Goal: Information Seeking & Learning: Learn about a topic

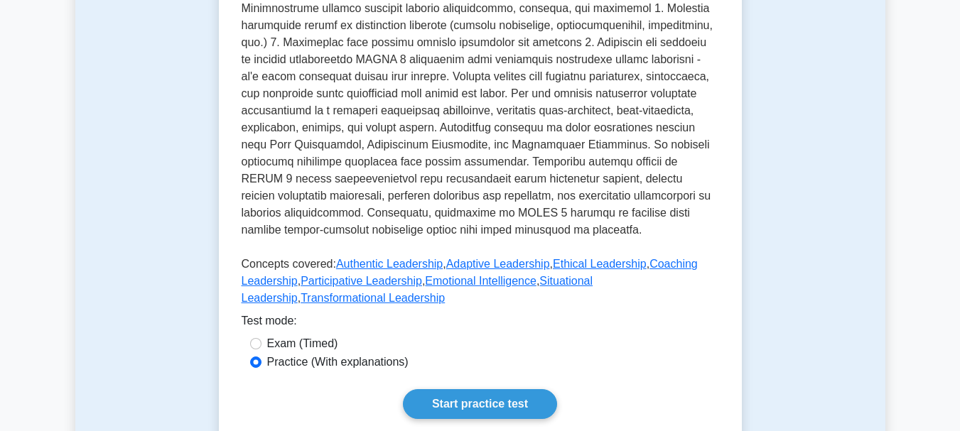
scroll to position [568, 0]
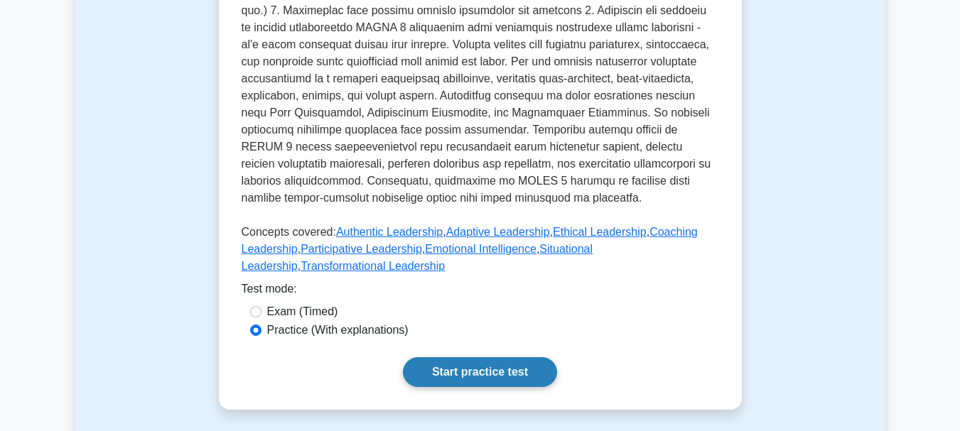
click at [484, 376] on link "Start practice test" at bounding box center [480, 372] width 154 height 30
click at [455, 369] on link "Start practice test" at bounding box center [480, 372] width 154 height 30
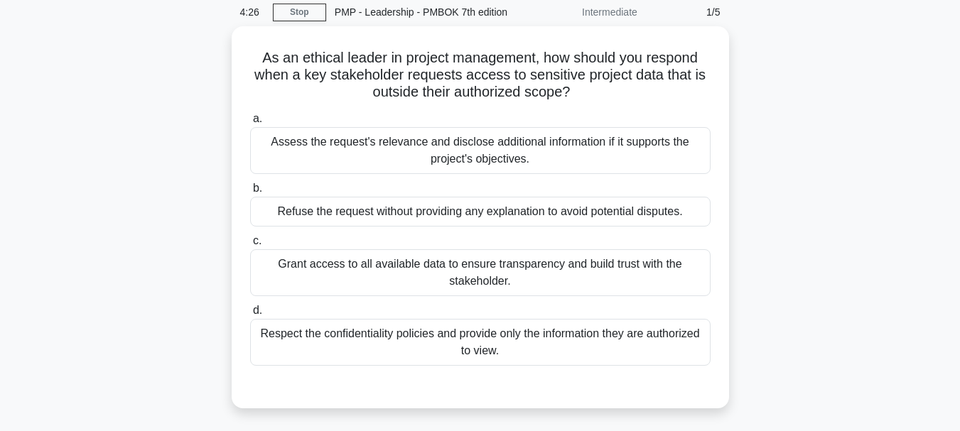
scroll to position [85, 0]
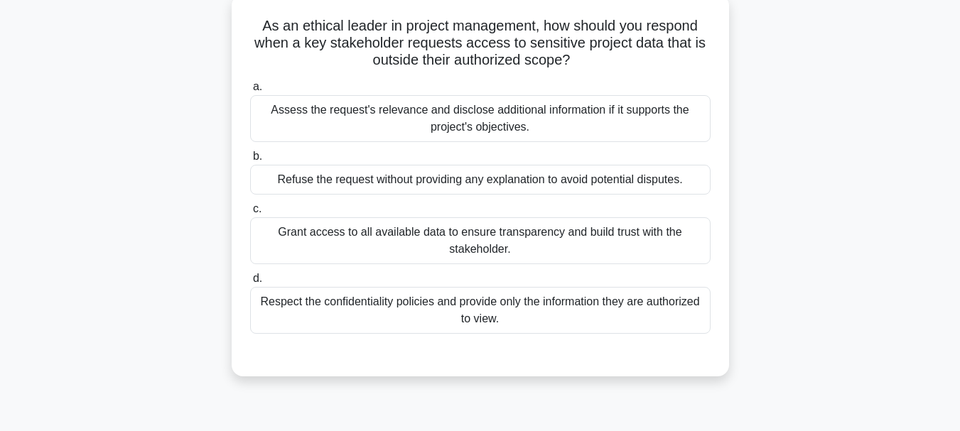
click at [453, 118] on div "Assess the request's relevance and disclose additional information if it suppor…" at bounding box center [480, 118] width 460 height 47
click at [250, 92] on input "a. Assess the request's relevance and disclose additional information if it sup…" at bounding box center [250, 86] width 0 height 9
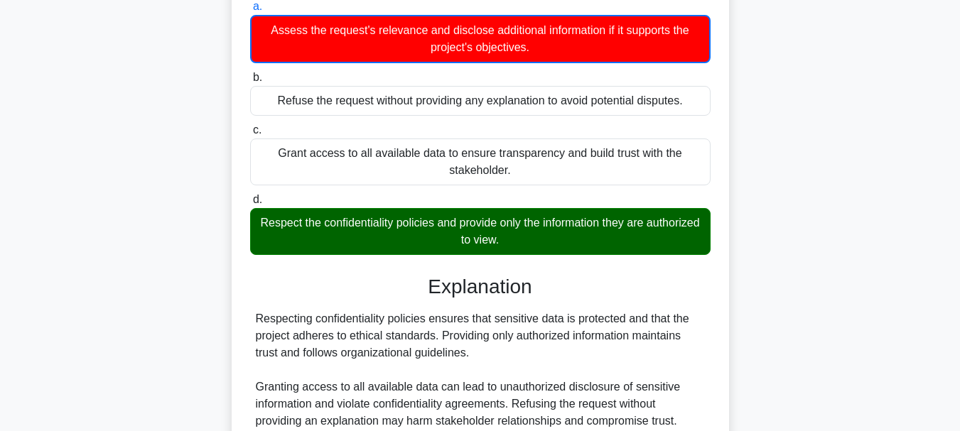
scroll to position [171, 0]
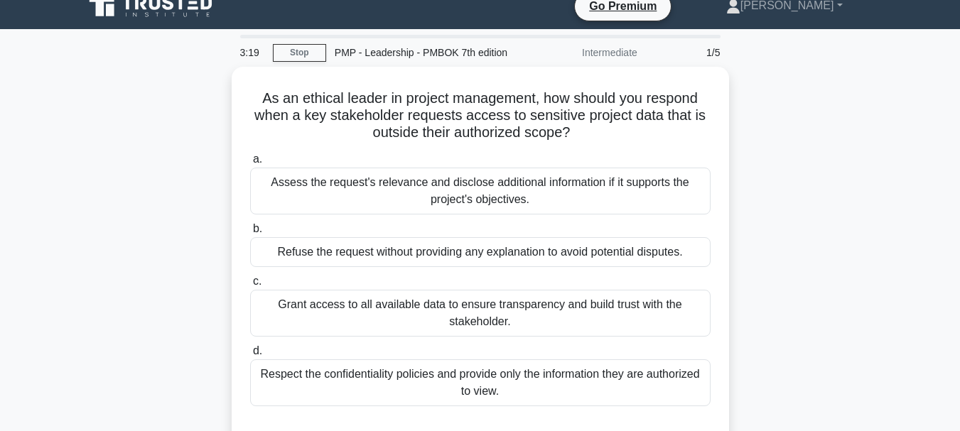
scroll to position [28, 0]
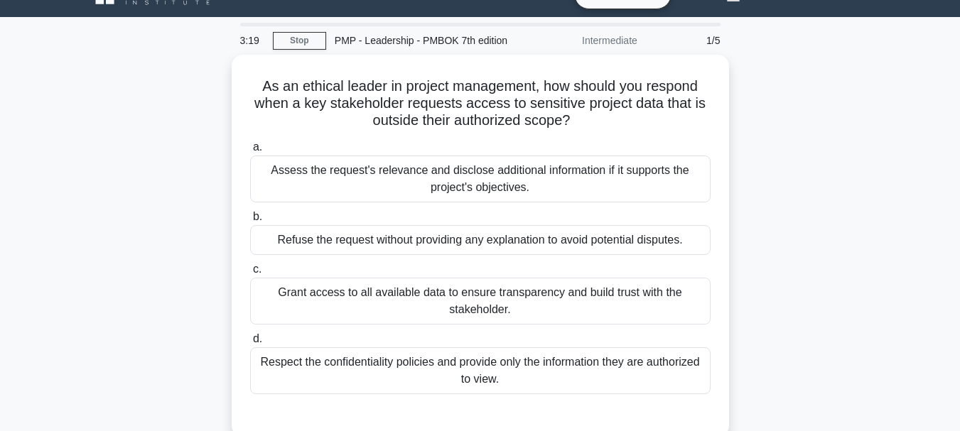
click at [959, 423] on main "3:19 Stop PMP - Leadership - PMBOK 7th edition Intermediate 1/5 As an ethical l…" at bounding box center [480, 378] width 960 height 722
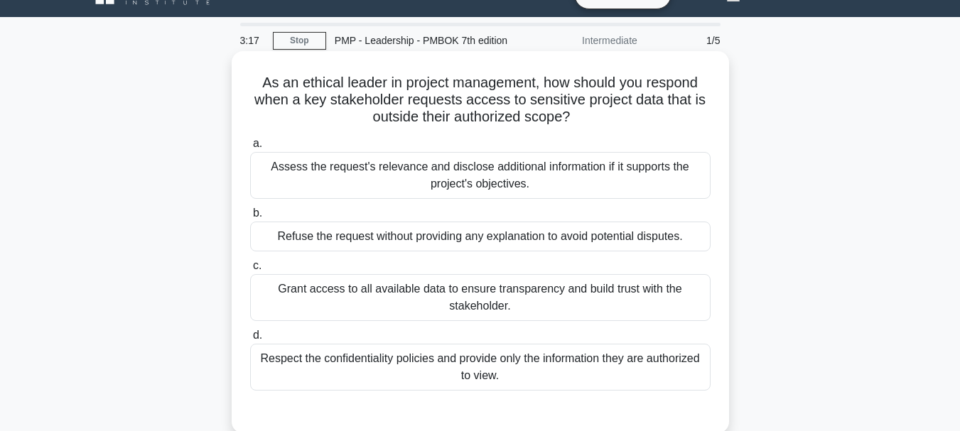
click at [466, 358] on div "Respect the confidentiality policies and provide only the information they are …" at bounding box center [480, 367] width 460 height 47
click at [250, 340] on input "d. Respect the confidentiality policies and provide only the information they a…" at bounding box center [250, 335] width 0 height 9
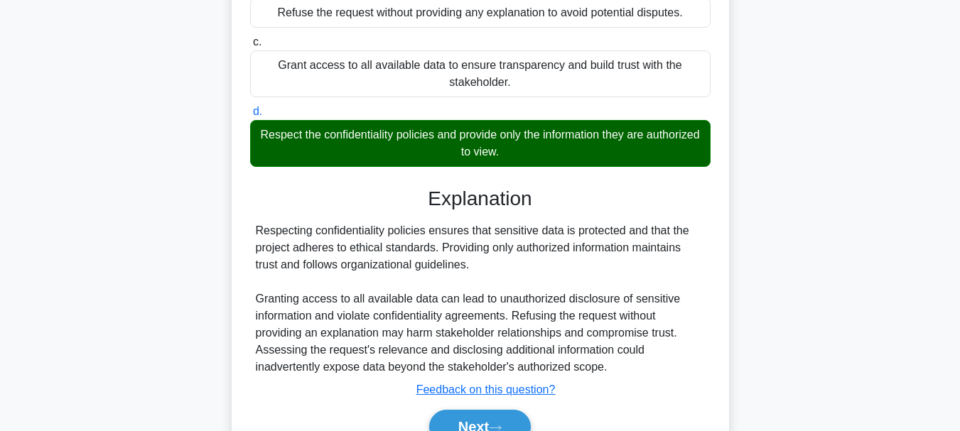
scroll to position [313, 0]
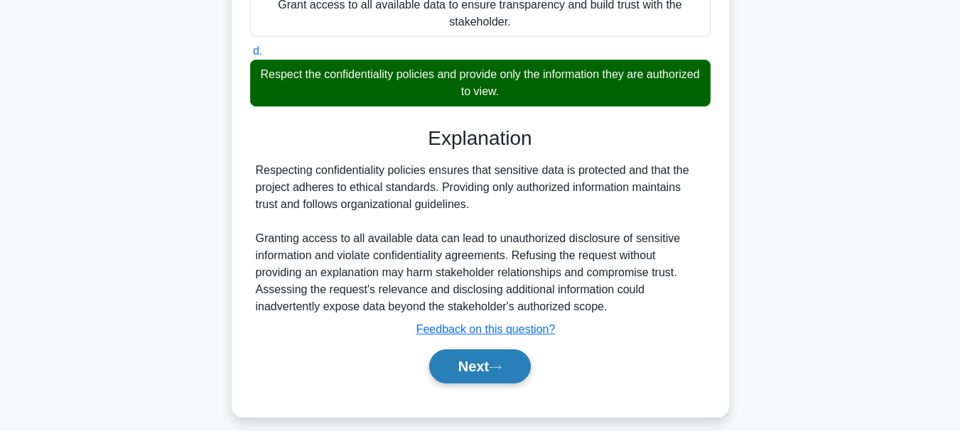
click at [468, 367] on button "Next" at bounding box center [480, 367] width 102 height 34
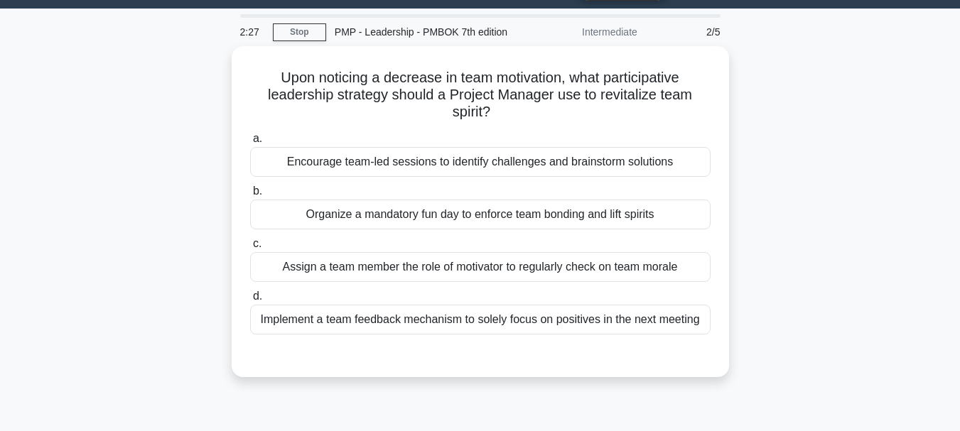
scroll to position [33, 0]
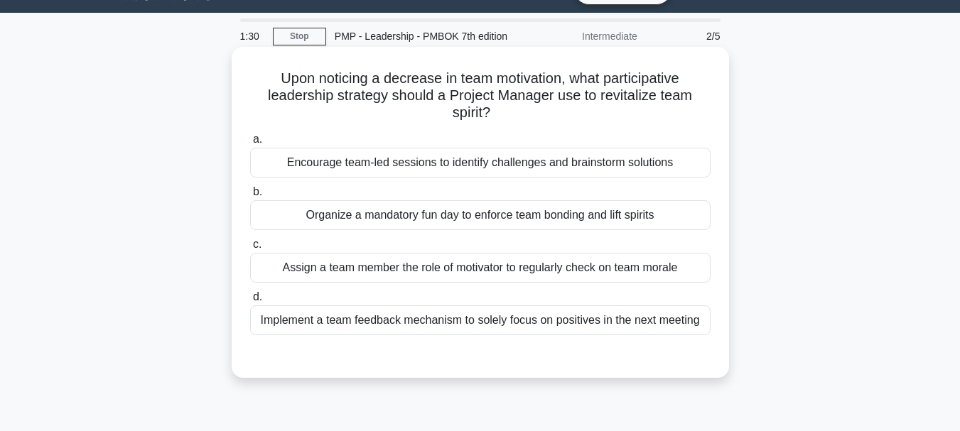
click at [442, 163] on div "Encourage team-led sessions to identify challenges and brainstorm solutions" at bounding box center [480, 163] width 460 height 30
click at [250, 144] on input "a. Encourage team-led sessions to identify challenges and brainstorm solutions" at bounding box center [250, 139] width 0 height 9
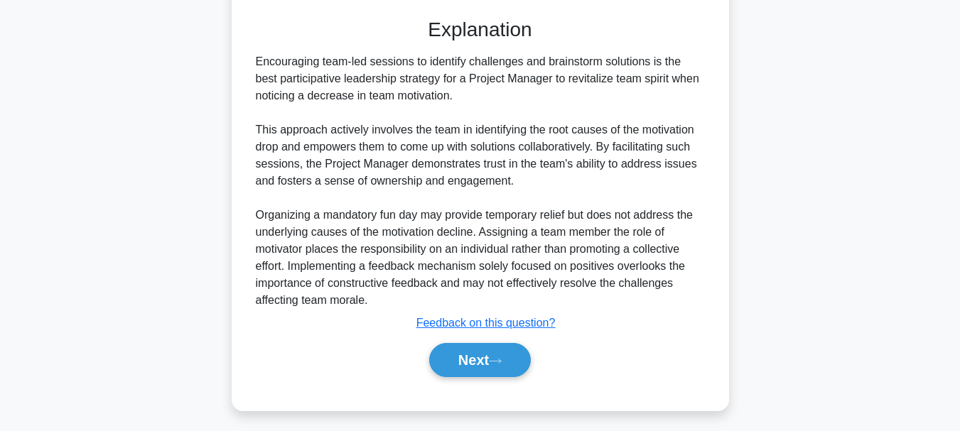
scroll to position [377, 0]
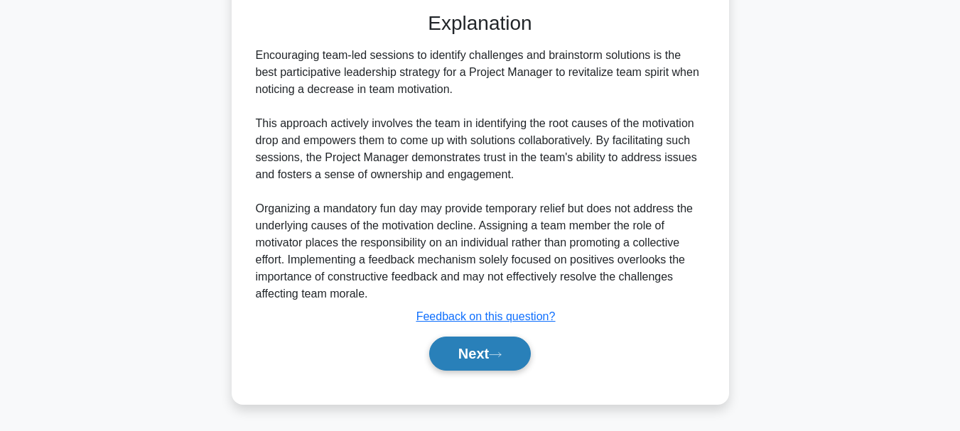
click at [467, 348] on button "Next" at bounding box center [480, 354] width 102 height 34
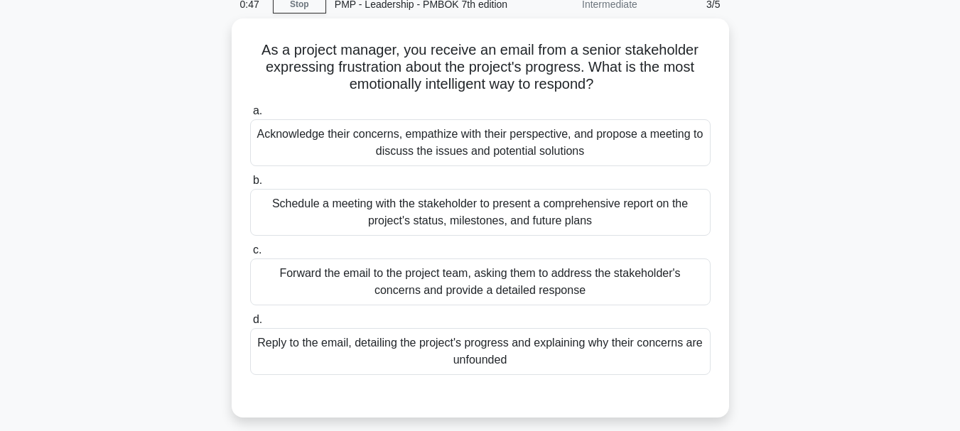
scroll to position [66, 0]
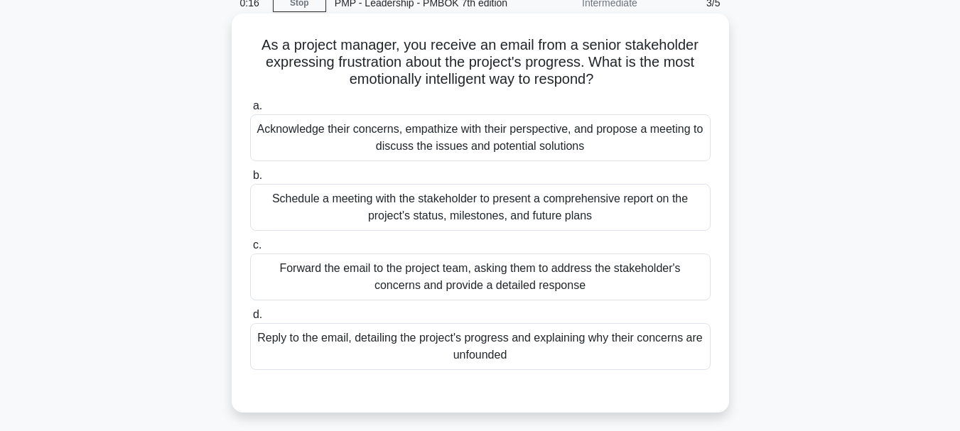
click at [434, 144] on div "Acknowledge their concerns, empathize with their perspective, and propose a mee…" at bounding box center [480, 137] width 460 height 47
click at [250, 111] on input "a. Acknowledge their concerns, empathize with their perspective, and propose a …" at bounding box center [250, 106] width 0 height 9
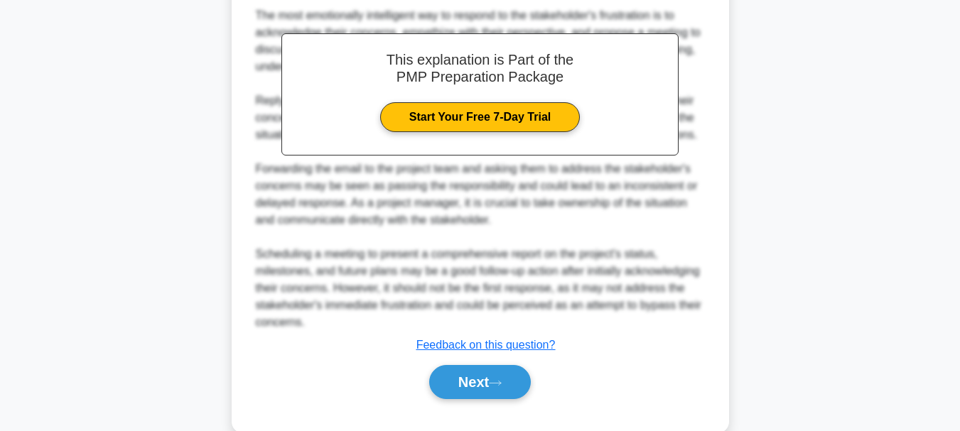
scroll to position [514, 0]
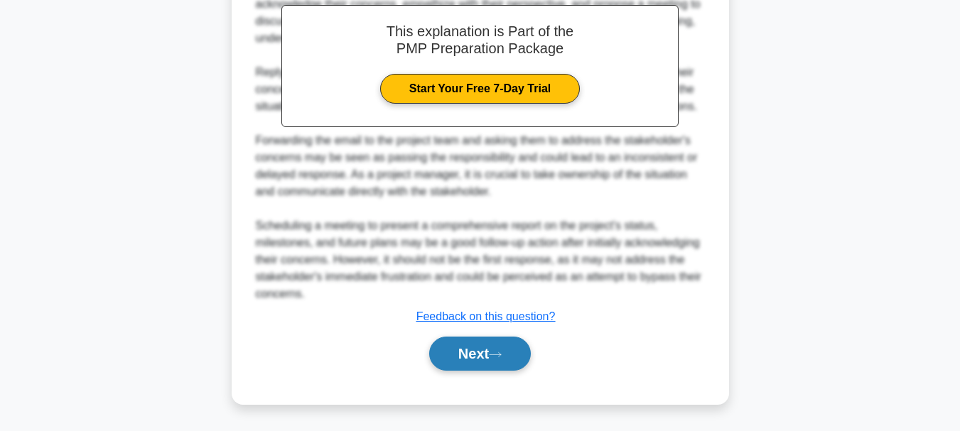
click at [477, 355] on button "Next" at bounding box center [480, 354] width 102 height 34
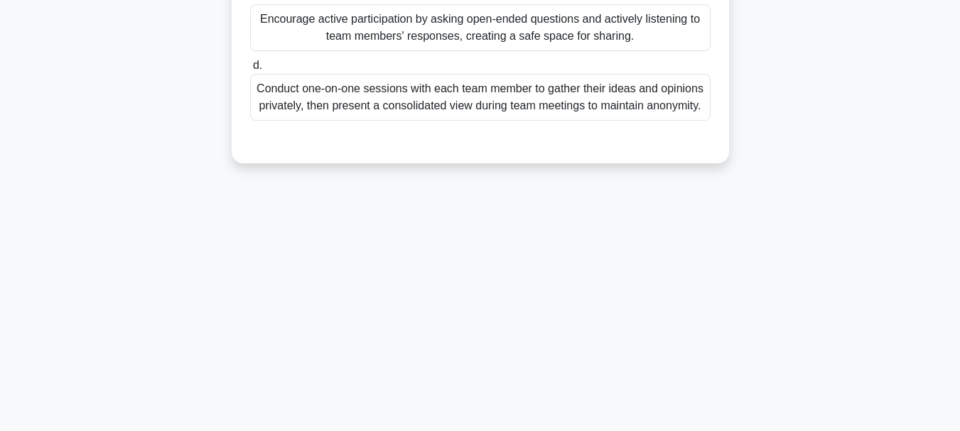
scroll to position [0, 0]
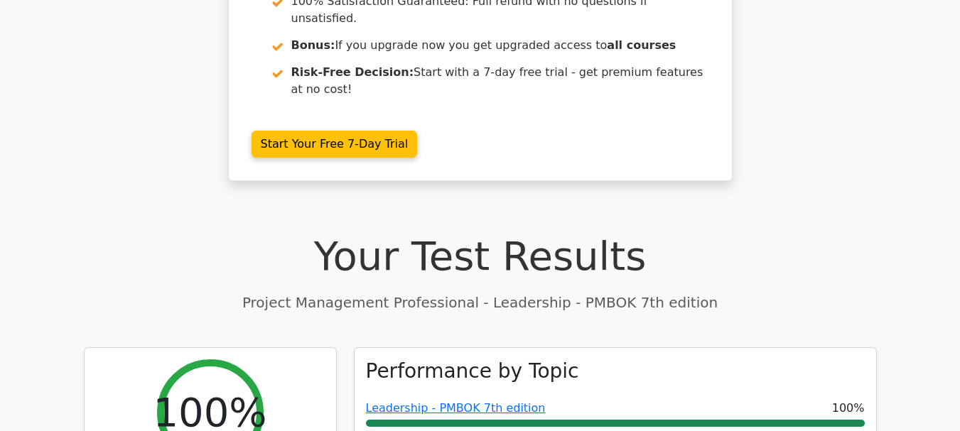
scroll to position [341, 0]
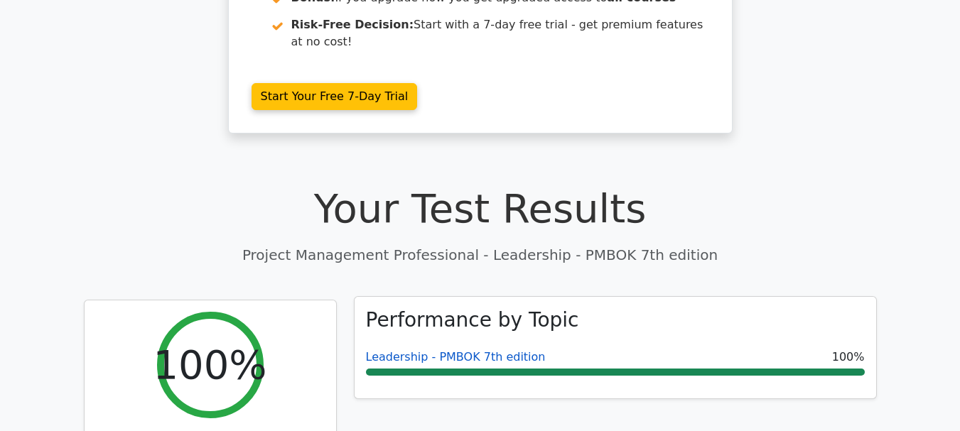
click at [435, 350] on link "Leadership - PMBOK 7th edition" at bounding box center [456, 356] width 180 height 13
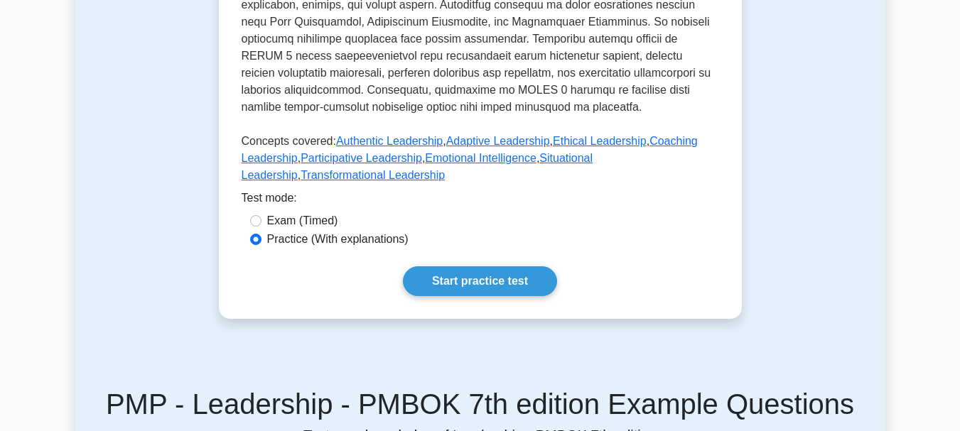
scroll to position [720, 0]
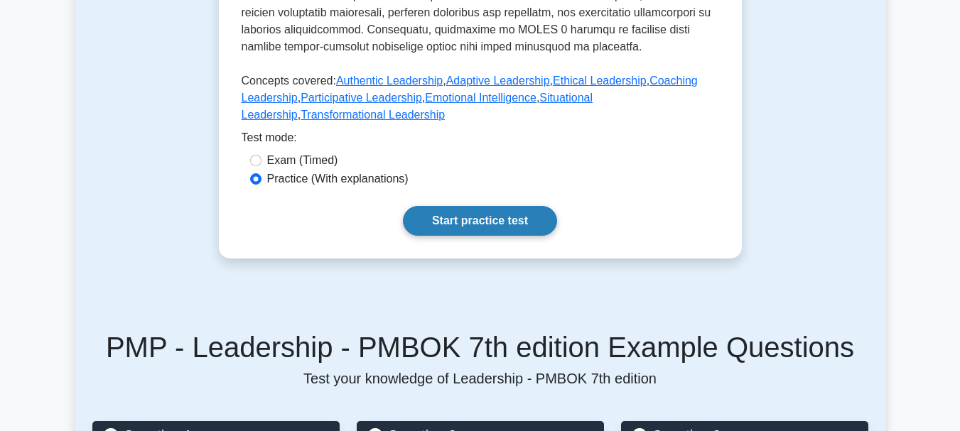
click at [487, 216] on link "Start practice test" at bounding box center [480, 221] width 154 height 30
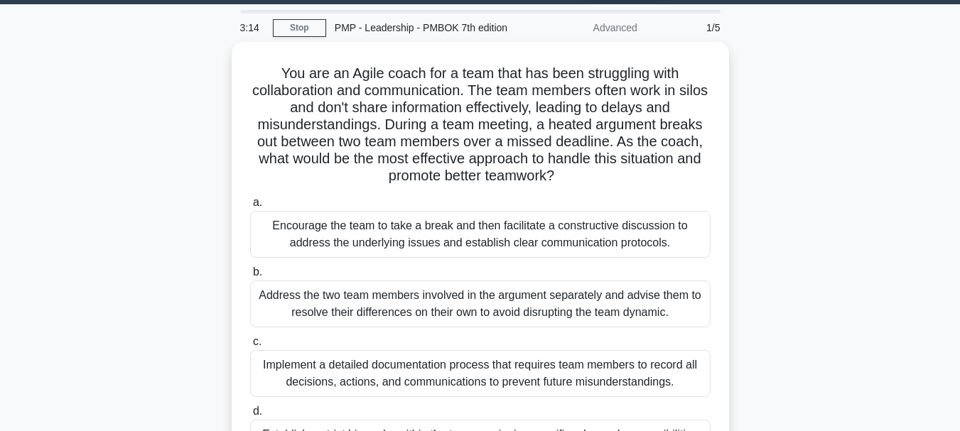
scroll to position [72, 0]
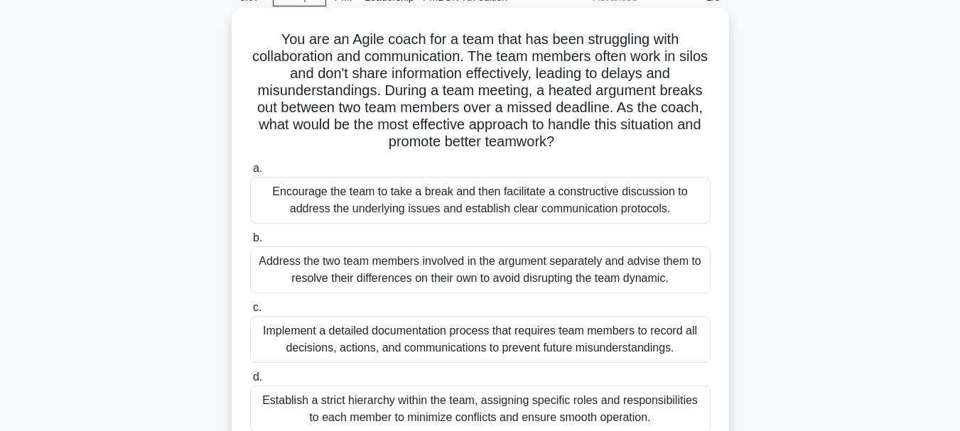
click at [425, 201] on div "Encourage the team to take a break and then facilitate a constructive discussio…" at bounding box center [480, 200] width 460 height 47
click at [250, 173] on input "a. Encourage the team to take a break and then facilitate a constructive discus…" at bounding box center [250, 168] width 0 height 9
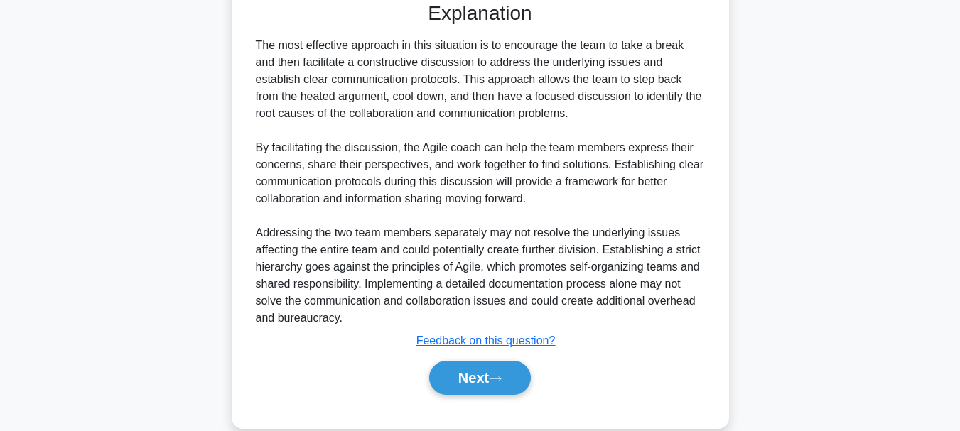
scroll to position [548, 0]
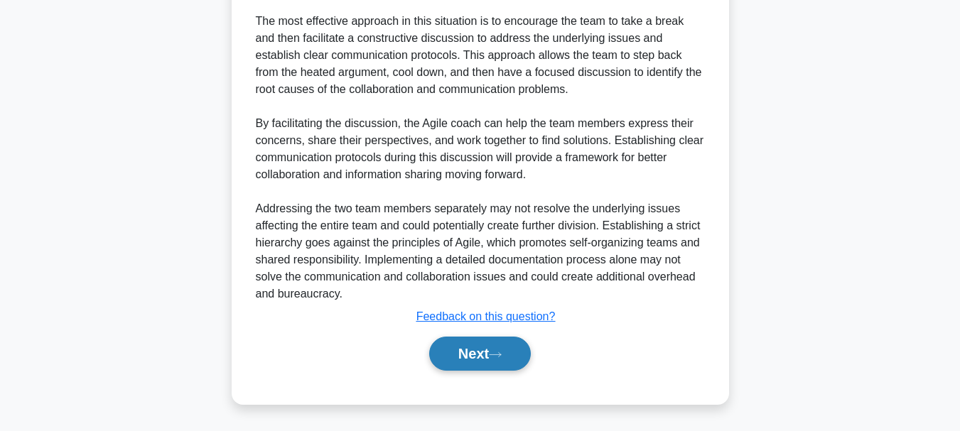
click at [475, 349] on button "Next" at bounding box center [480, 354] width 102 height 34
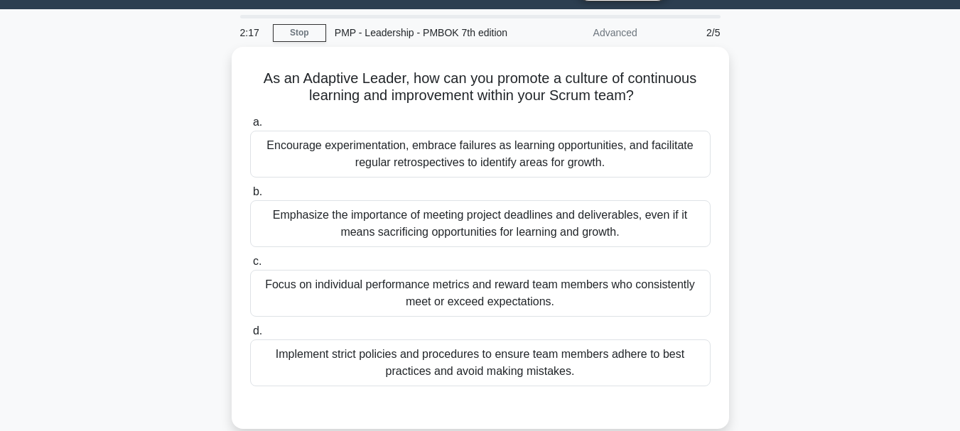
scroll to position [0, 0]
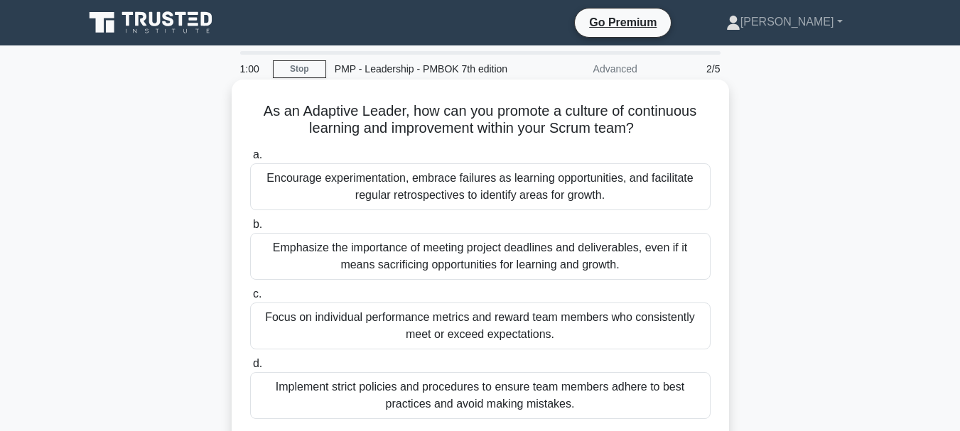
click at [411, 193] on div "Encourage experimentation, embrace failures as learning opportunities, and faci…" at bounding box center [480, 186] width 460 height 47
click at [250, 160] on input "a. Encourage experimentation, embrace failures as learning opportunities, and f…" at bounding box center [250, 155] width 0 height 9
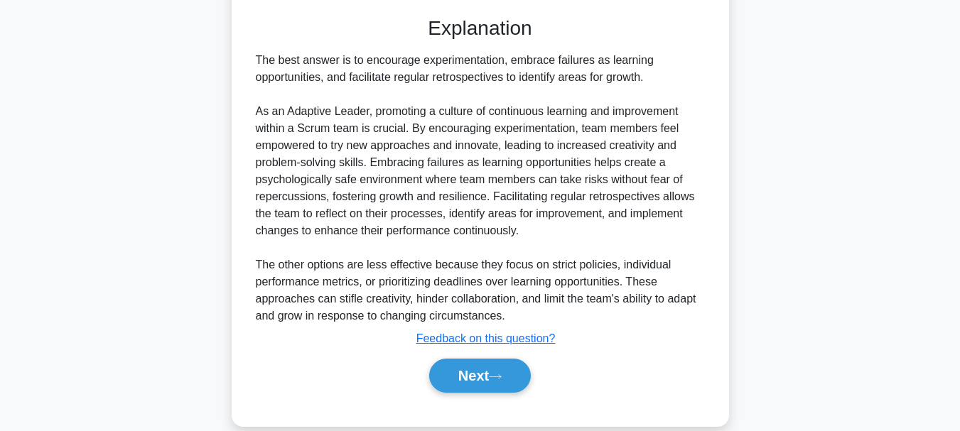
scroll to position [445, 0]
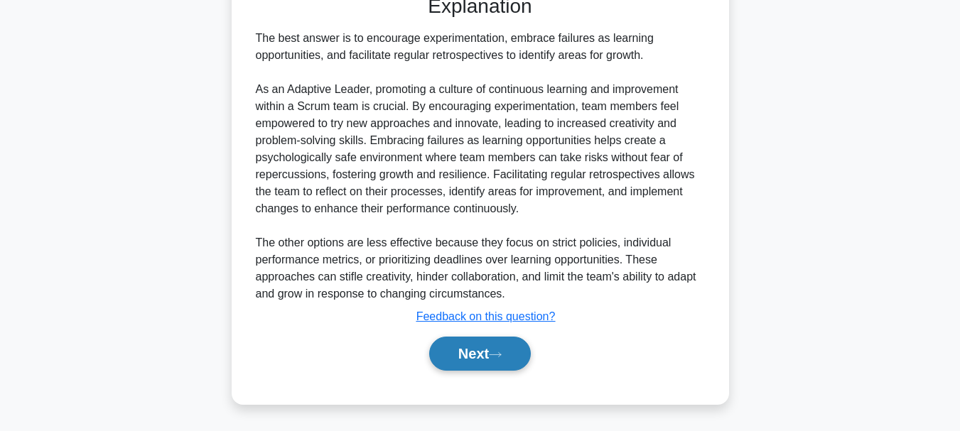
click at [472, 353] on button "Next" at bounding box center [480, 354] width 102 height 34
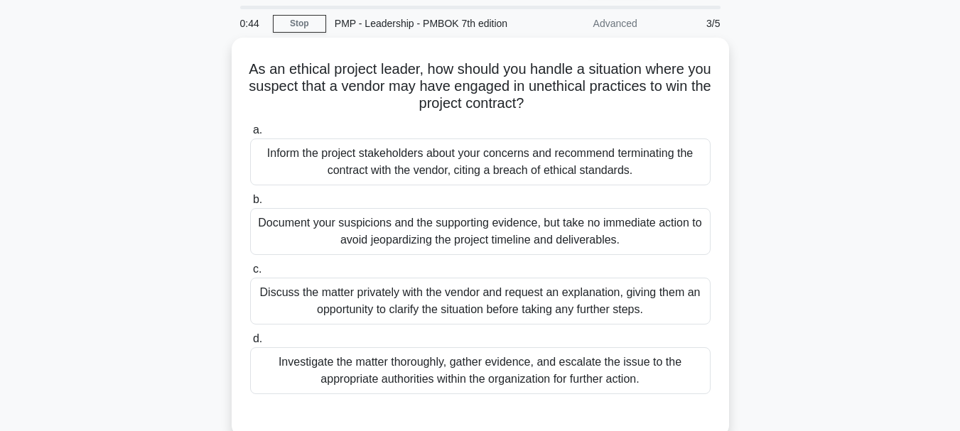
scroll to position [53, 0]
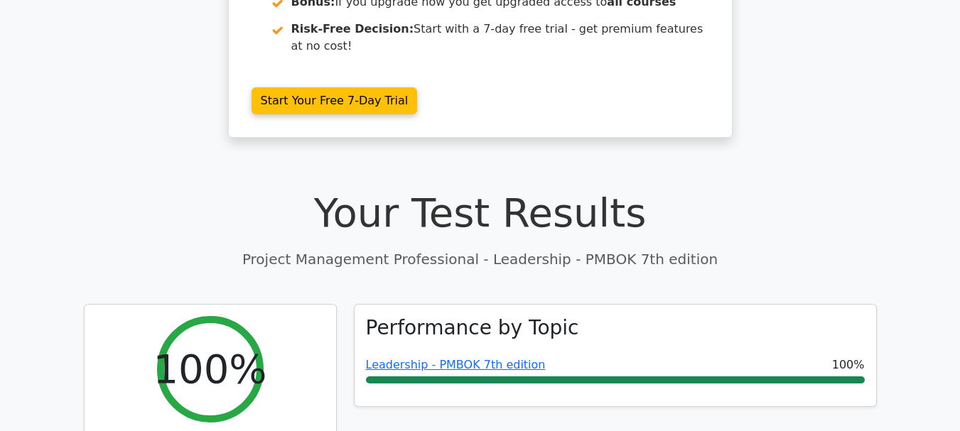
scroll to position [350, 0]
